Goal: Task Accomplishment & Management: Complete application form

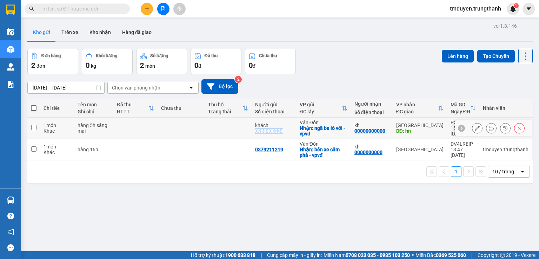
drag, startPoint x: 283, startPoint y: 133, endPoint x: 251, endPoint y: 130, distance: 32.1
click at [251, 130] on td "khách 0966408324" at bounding box center [273, 127] width 45 height 21
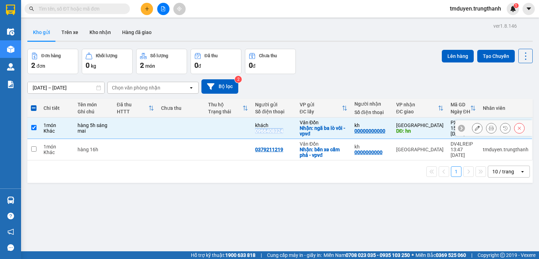
click at [35, 128] on input "checkbox" at bounding box center [33, 127] width 5 height 5
checkbox input "false"
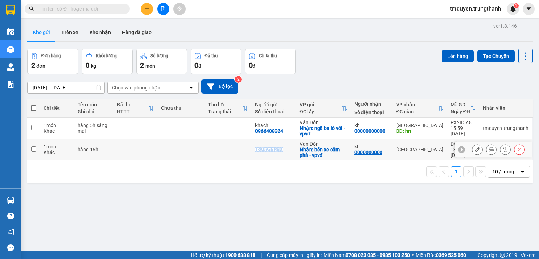
copy div "0379211219"
drag, startPoint x: 282, startPoint y: 149, endPoint x: 237, endPoint y: 149, distance: 44.9
click at [237, 149] on tr "1 món Khác hàng 16h 0379211219 [GEOGRAPHIC_DATA]: bến xe cẩm phả - vpvđ kh 0000…" at bounding box center [279, 149] width 505 height 21
checkbox input "true"
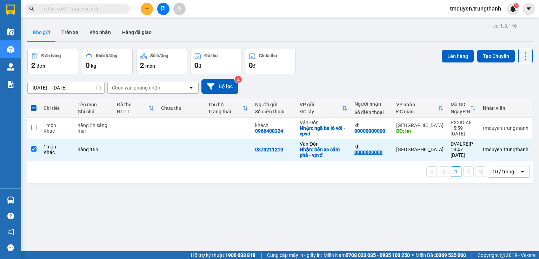
click at [59, 14] on div "Kết quả tìm kiếm ( 0 ) Bộ lọc No Data" at bounding box center [68, 9] width 137 height 12
click at [60, 9] on input "text" at bounding box center [80, 9] width 83 height 8
paste input "0379211219"
type input "0379211219"
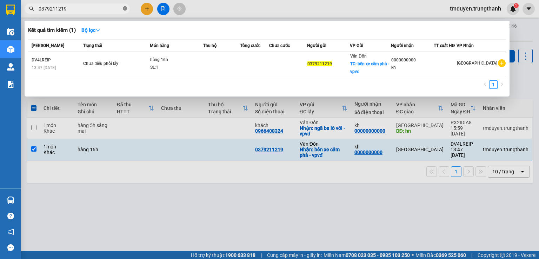
click at [123, 7] on icon "close-circle" at bounding box center [125, 8] width 4 height 4
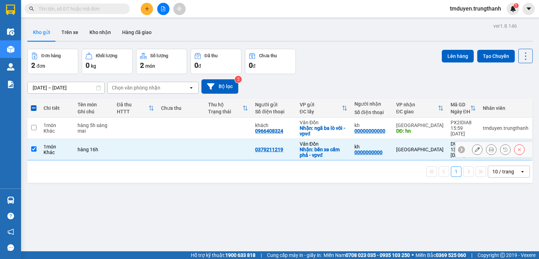
click at [33, 150] on input "checkbox" at bounding box center [33, 148] width 5 height 5
checkbox input "false"
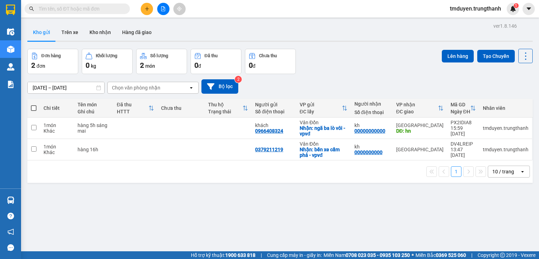
click at [72, 6] on input "text" at bounding box center [80, 9] width 83 height 8
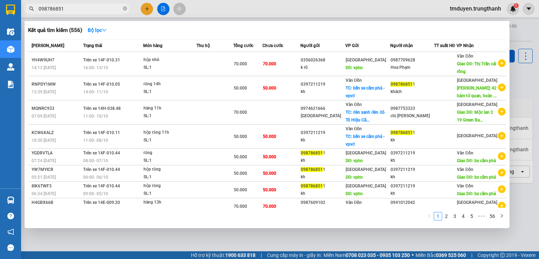
type input "0987868511"
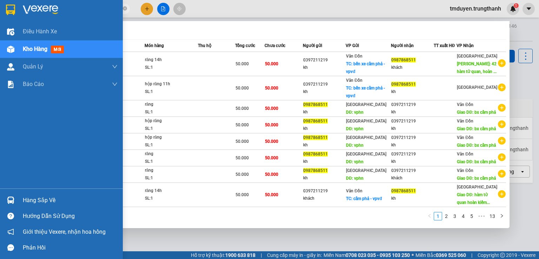
drag, startPoint x: 72, startPoint y: 6, endPoint x: 10, endPoint y: 5, distance: 61.4
click at [10, 5] on section "Kết quả tìm kiếm ( 128 ) Bộ lọc Mã ĐH Trạng thái Món hàng Thu hộ Tổng cước Chưa…" at bounding box center [269, 129] width 539 height 259
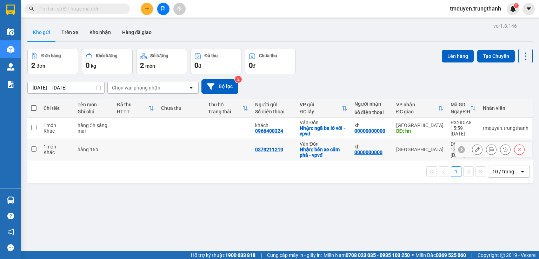
click at [474, 150] on icon at bounding box center [476, 149] width 5 height 5
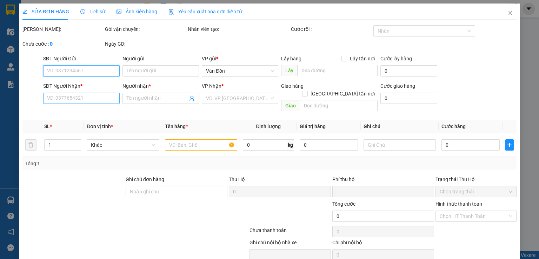
type input "0379211219"
checkbox input "true"
type input "bến xe cẩm phả - vpvđ"
type input "0000000000"
type input "kh"
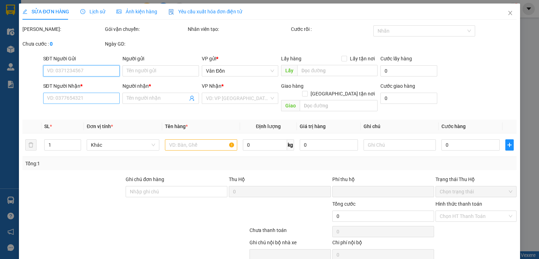
type input "0"
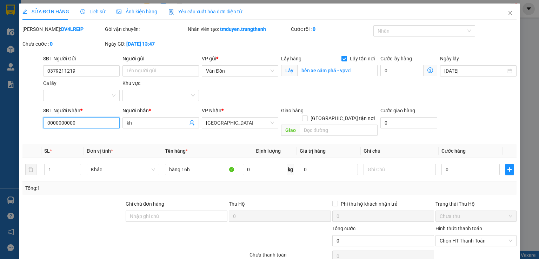
drag, startPoint x: 80, startPoint y: 119, endPoint x: 38, endPoint y: 117, distance: 42.1
click at [38, 117] on div "SĐT Người Nhận * 0000000000 0000000000 Người nhận * kh VP Nhận * [GEOGRAPHIC_DA…" at bounding box center [269, 123] width 495 height 32
paste input "987868511"
type input "0987868511"
click at [143, 71] on input "Người gửi" at bounding box center [160, 70] width 76 height 11
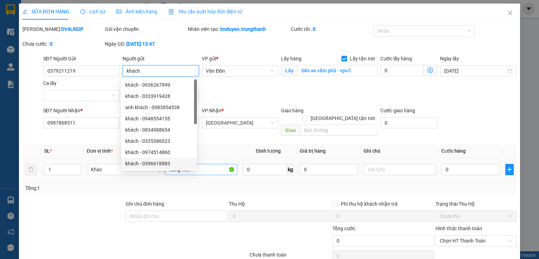
type input "khách"
click at [211, 164] on input "hàng 16h" at bounding box center [201, 169] width 72 height 11
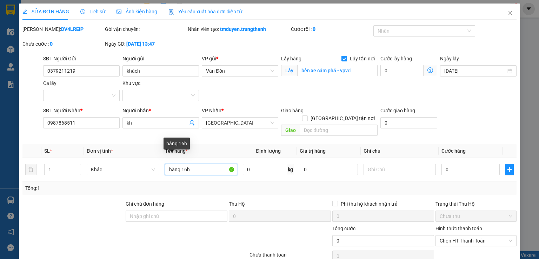
drag, startPoint x: 177, startPoint y: 163, endPoint x: 122, endPoint y: 175, distance: 56.3
click at [122, 175] on div "SL * Đơn vị tính * Tên hàng * Định lượng Giá trị hàng Ghi chú Cước hàng 1 Khác …" at bounding box center [269, 169] width 494 height 50
type input "răng 16h"
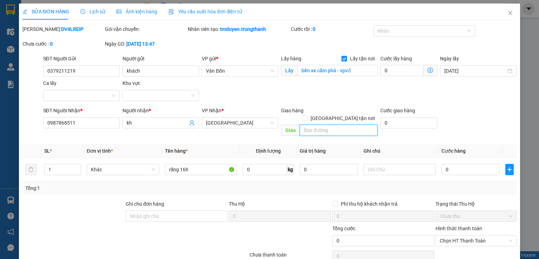
click at [315, 124] on input "text" at bounding box center [338, 129] width 78 height 11
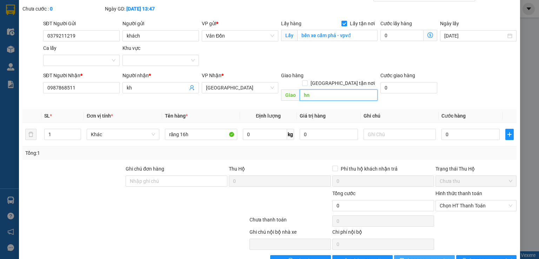
type input "hn"
click at [425, 257] on span "[PERSON_NAME] thay đổi" at bounding box center [435, 261] width 56 height 8
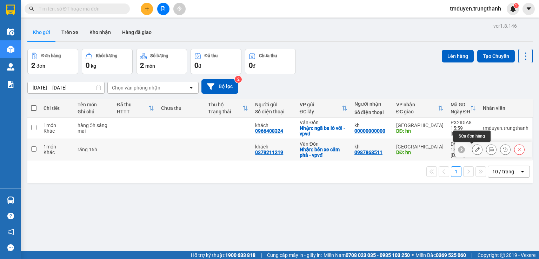
click at [474, 151] on icon at bounding box center [476, 149] width 5 height 5
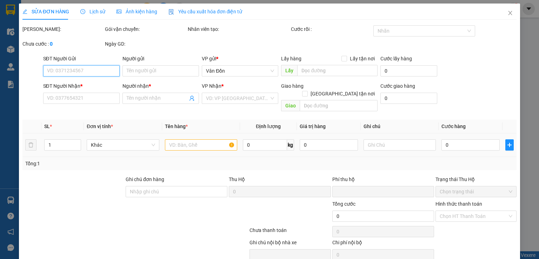
type input "0379211219"
type input "khách"
checkbox input "true"
type input "bến xe cẩm phả - vpvđ"
type input "0987868511"
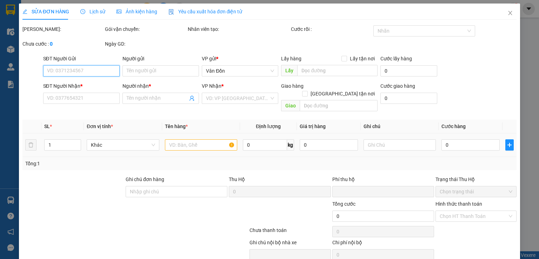
type input "kh"
type input "hn"
type input "0"
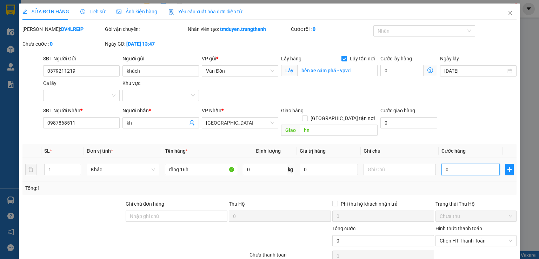
click at [445, 164] on input "0" at bounding box center [470, 169] width 58 height 11
type input "5"
type input "50"
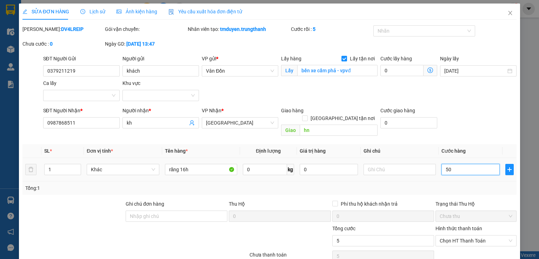
type input "50"
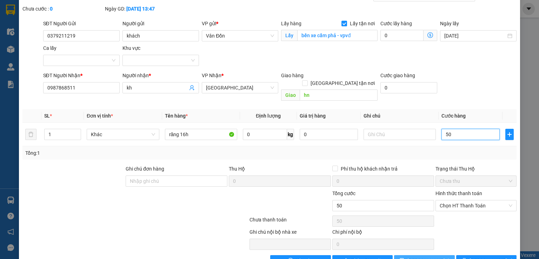
type input "50"
type input "50.000"
click at [426, 257] on span "[PERSON_NAME] thay đổi" at bounding box center [435, 261] width 56 height 8
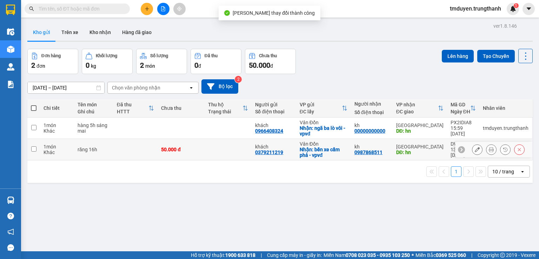
click at [34, 144] on td at bounding box center [33, 149] width 13 height 21
checkbox input "true"
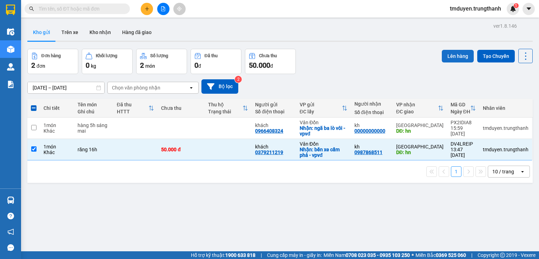
click at [450, 57] on button "Lên hàng" at bounding box center [457, 56] width 32 height 13
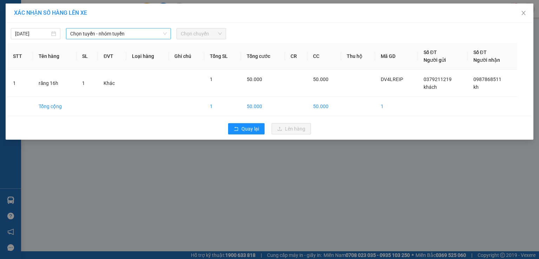
click at [129, 37] on span "Chọn tuyến - nhóm tuyến" at bounding box center [118, 33] width 96 height 11
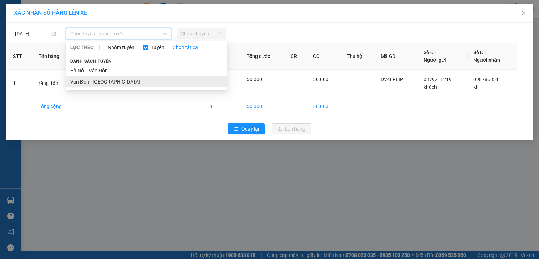
click at [121, 83] on li "Vân Đồn - [GEOGRAPHIC_DATA]" at bounding box center [146, 81] width 161 height 11
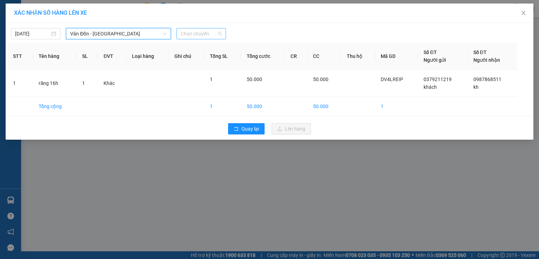
click at [198, 37] on span "Chọn chuyến" at bounding box center [201, 33] width 41 height 11
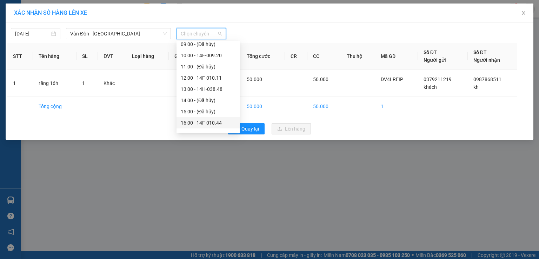
scroll to position [112, 0]
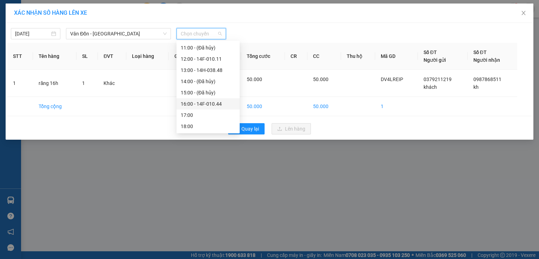
click at [203, 103] on div "16:00 - 14F-010.44" at bounding box center [208, 104] width 55 height 8
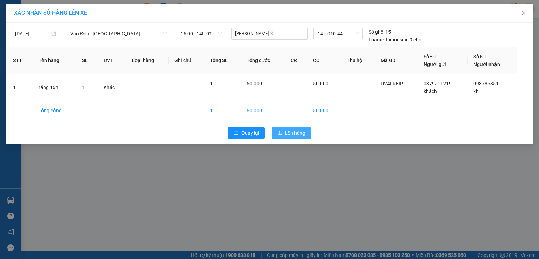
click at [294, 134] on span "Lên hàng" at bounding box center [295, 133] width 20 height 8
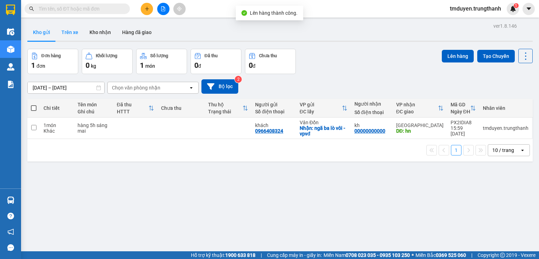
click at [79, 34] on button "Trên xe" at bounding box center [70, 32] width 28 height 17
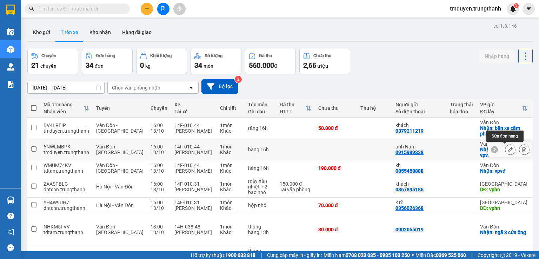
click at [507, 150] on button at bounding box center [510, 149] width 10 height 12
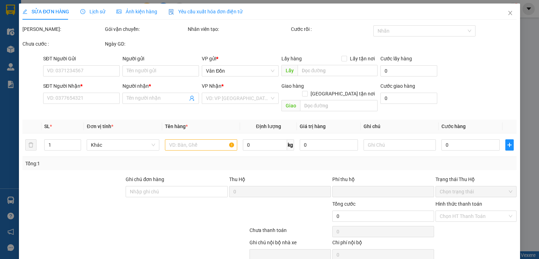
type input "0915999828"
type input "anh Nam"
checkbox input "true"
type input "ngã ba lò vôi - vpvđ"
type input "0812916015"
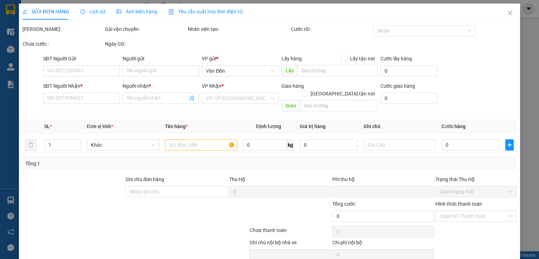
type input "a"
type input "bệnh viện răng hàm mặt trung ương"
type input "0"
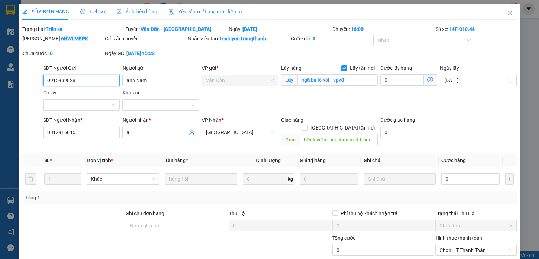
scroll to position [35, 0]
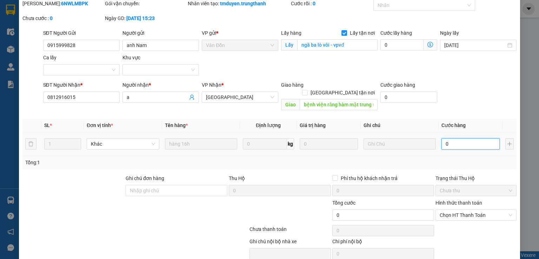
click at [447, 141] on input "0" at bounding box center [470, 143] width 58 height 11
type input "7"
type input "70"
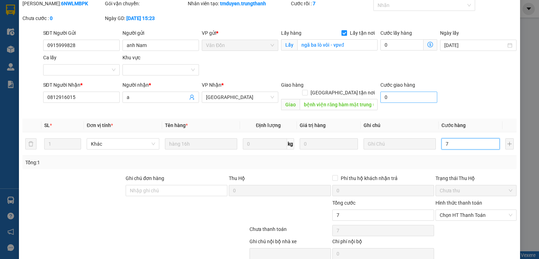
type input "70"
click at [463, 210] on span "Chọn HT Thanh Toán" at bounding box center [475, 215] width 73 height 11
type input "70"
type input "70.000"
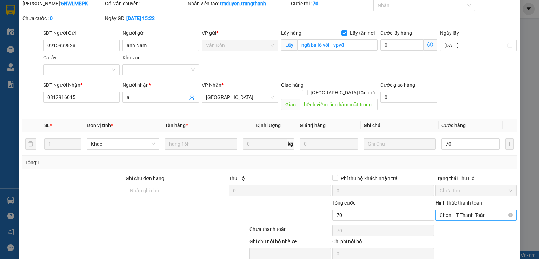
type input "70.000"
click at [445, 222] on div "Tại văn phòng" at bounding box center [471, 221] width 72 height 8
type input "0"
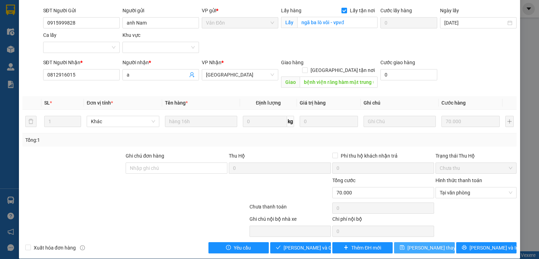
click at [413, 244] on span "[PERSON_NAME] thay đổi" at bounding box center [435, 248] width 56 height 8
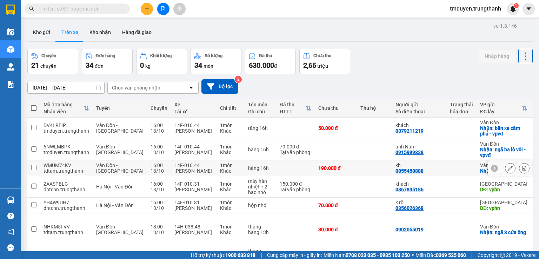
scroll to position [47, 0]
